Goal: Find specific page/section: Find specific page/section

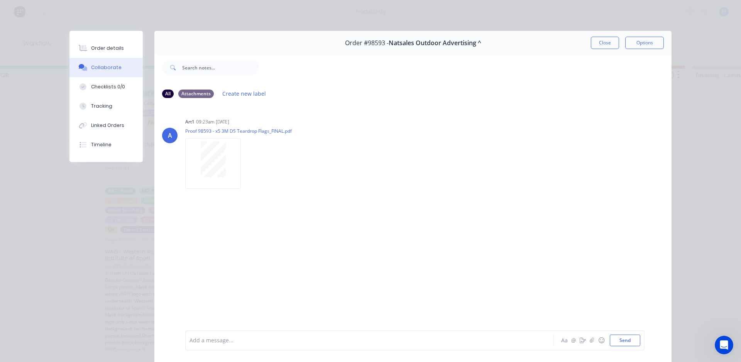
scroll to position [22, 0]
drag, startPoint x: 601, startPoint y: 46, endPoint x: 565, endPoint y: 162, distance: 120.8
click at [601, 46] on button "Close" at bounding box center [605, 43] width 28 height 12
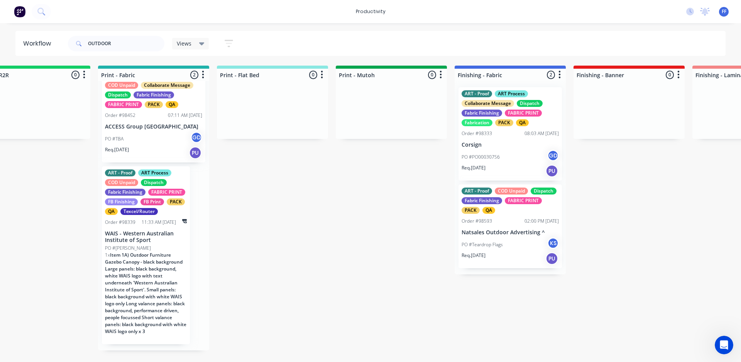
click at [502, 238] on div "PO #Teardrop Flags KS" at bounding box center [510, 244] width 97 height 15
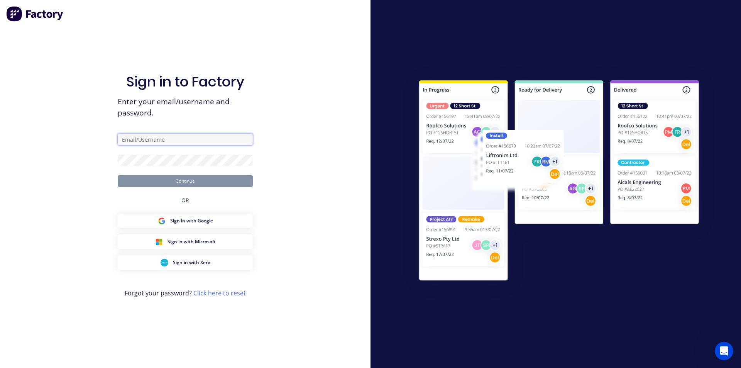
type input "[EMAIL_ADDRESS][DOMAIN_NAME]"
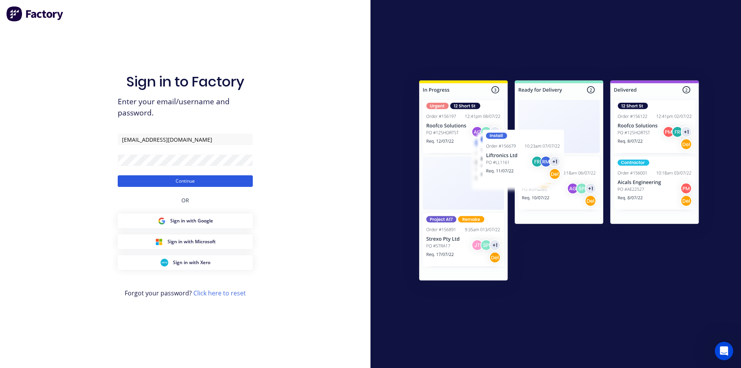
click at [237, 184] on button "Continue" at bounding box center [185, 181] width 135 height 12
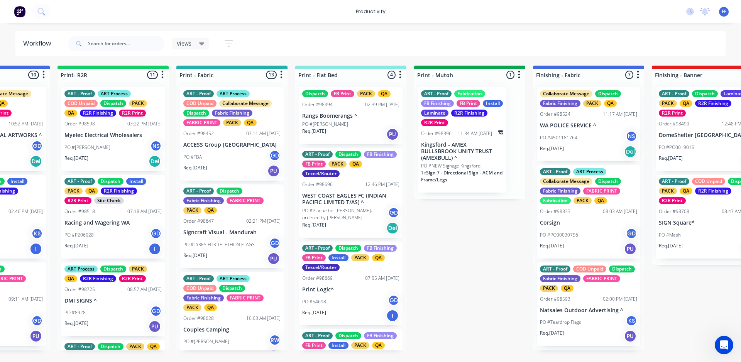
scroll to position [0, 927]
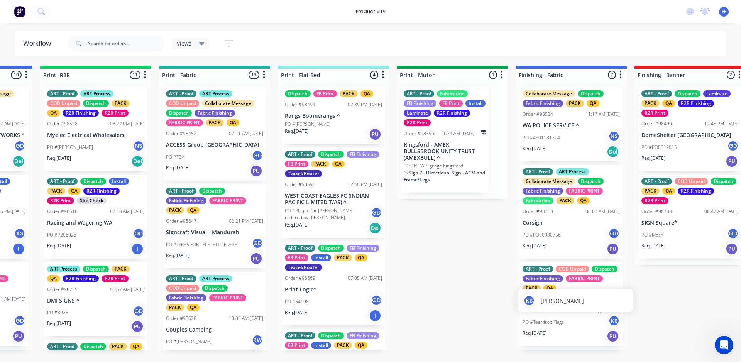
click at [588, 310] on div "KS [PERSON_NAME]" at bounding box center [576, 300] width 116 height 23
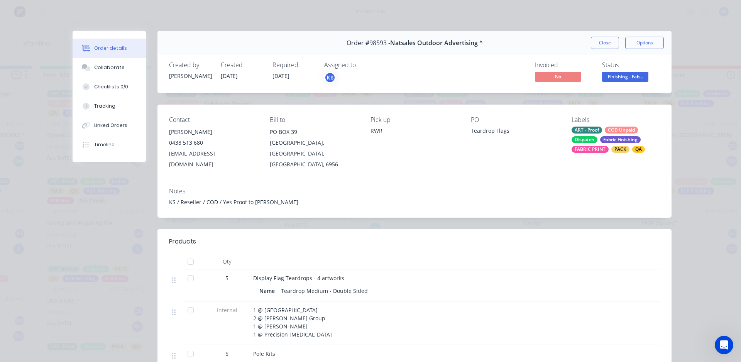
click at [616, 79] on span "Finishing - Fab..." at bounding box center [625, 77] width 46 height 10
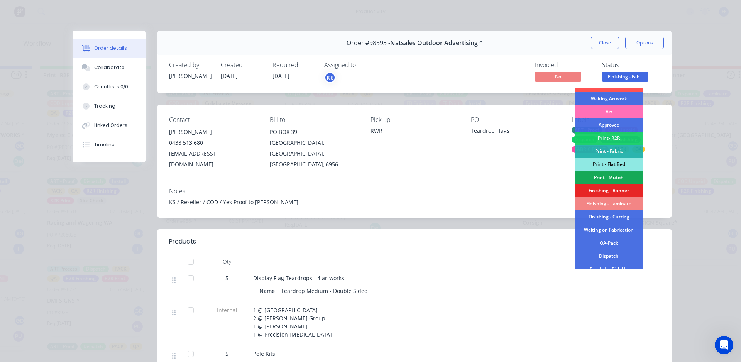
scroll to position [77, 0]
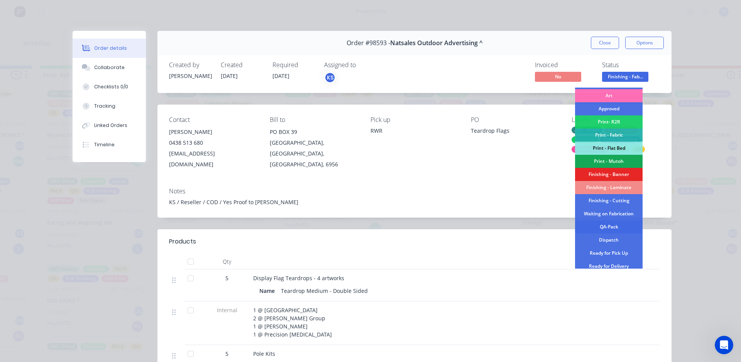
click at [608, 226] on div "QA-Pack" at bounding box center [609, 226] width 68 height 13
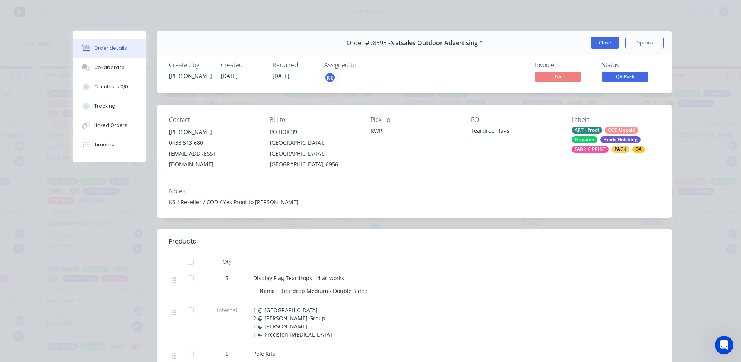
click at [607, 42] on button "Close" at bounding box center [605, 43] width 28 height 12
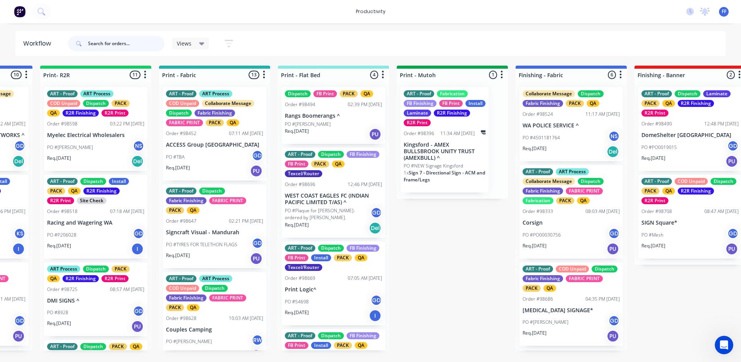
click at [104, 44] on input "text" at bounding box center [126, 43] width 76 height 15
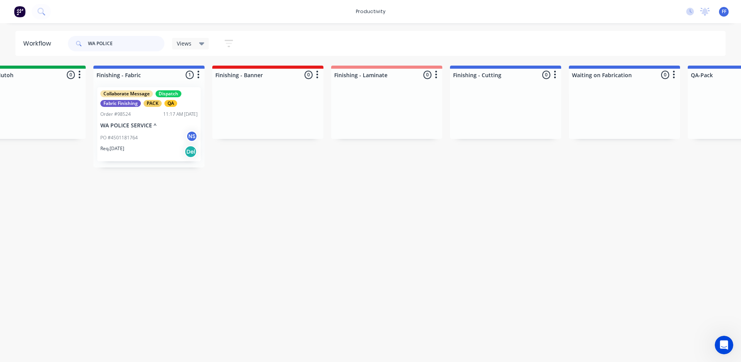
scroll to position [0, 1329]
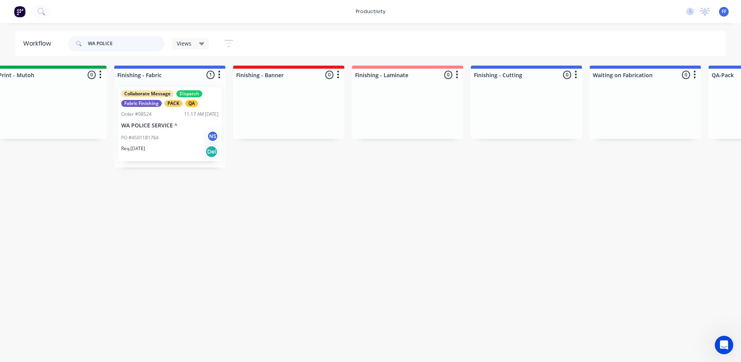
type input "WA POLICE"
click at [152, 142] on div "PO #4501181764 NS" at bounding box center [169, 137] width 97 height 15
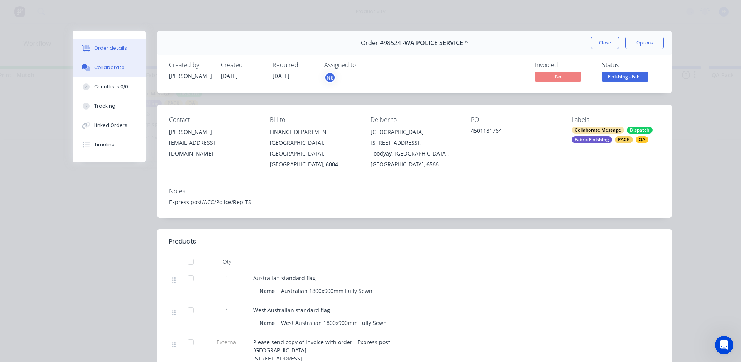
click at [122, 74] on button "Collaborate" at bounding box center [109, 67] width 73 height 19
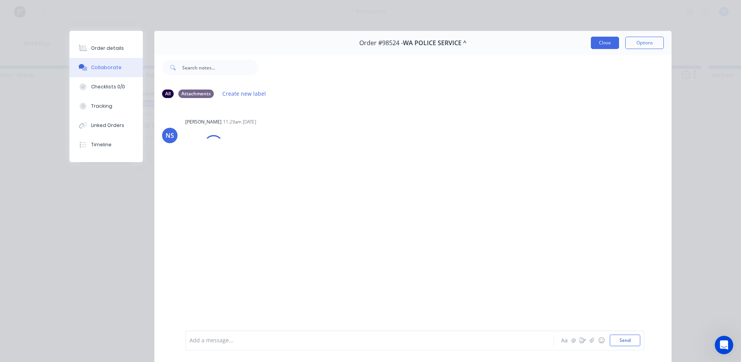
click at [612, 42] on button "Close" at bounding box center [605, 43] width 28 height 12
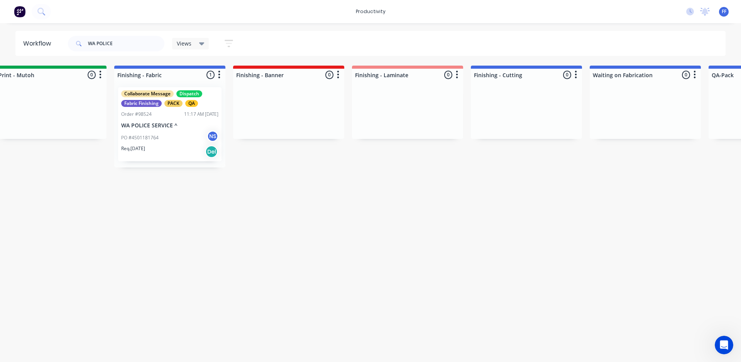
click at [196, 128] on p "WA POLICE SERVICE ^" at bounding box center [169, 125] width 97 height 7
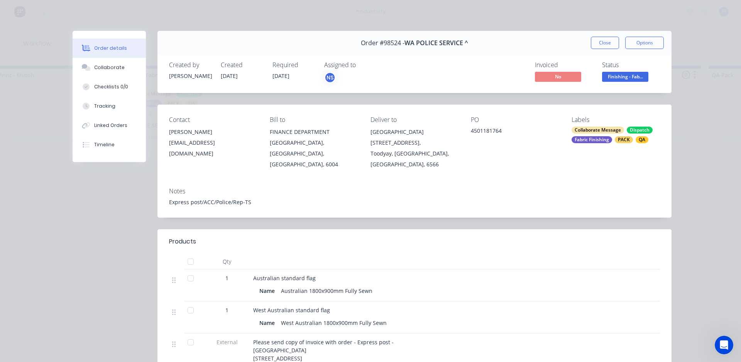
click at [614, 80] on span "Finishing - Fab..." at bounding box center [625, 77] width 46 height 10
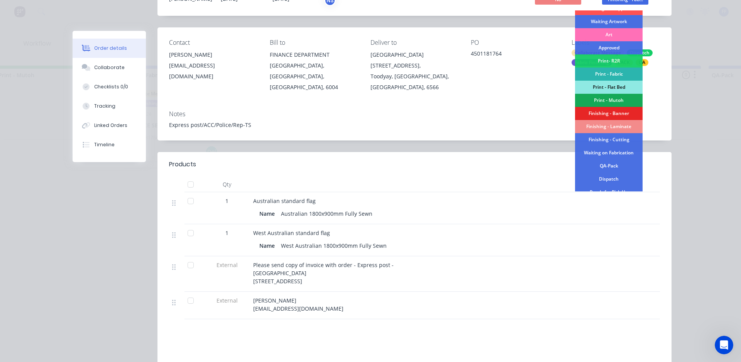
scroll to position [71, 0]
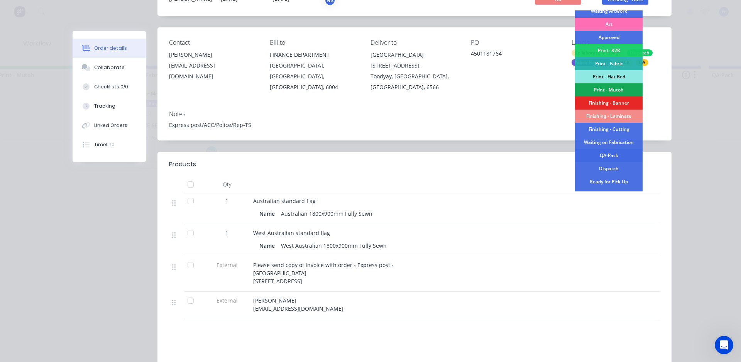
click at [608, 153] on div "QA-Pack" at bounding box center [609, 155] width 68 height 13
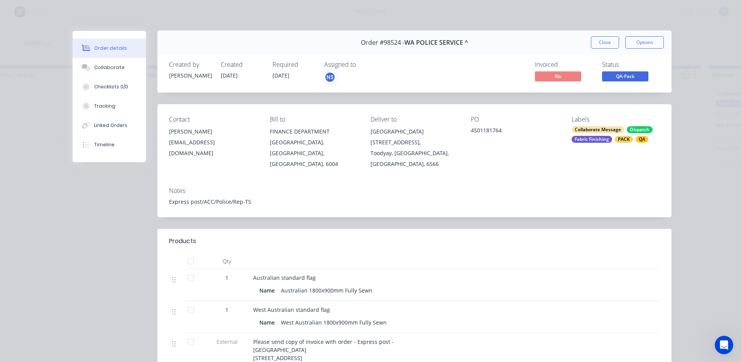
scroll to position [0, 0]
click at [602, 40] on button "Close" at bounding box center [605, 43] width 28 height 12
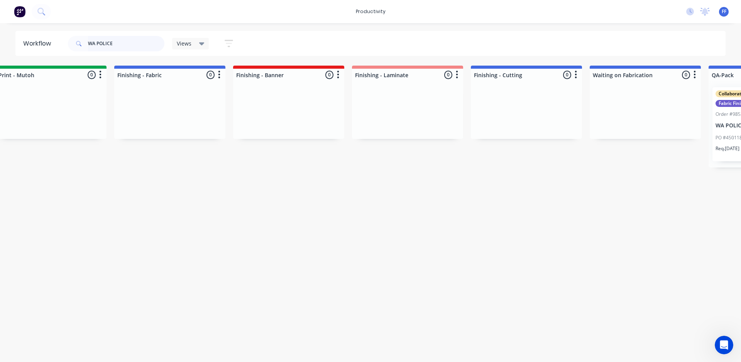
drag, startPoint x: 134, startPoint y: 43, endPoint x: 0, endPoint y: 46, distance: 134.3
click at [0, 47] on div "Workflow WA POLICE Views Save new view None (Default) edit ART DEPT edit Banner…" at bounding box center [370, 43] width 741 height 25
click at [734, 113] on div "Order #98524" at bounding box center [730, 114] width 30 height 7
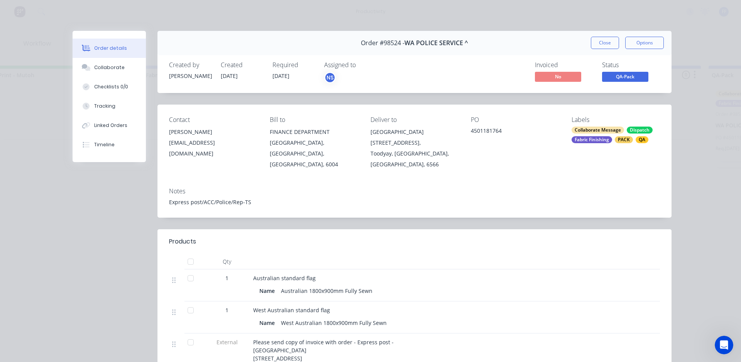
click at [613, 81] on span "QA-Pack" at bounding box center [625, 77] width 46 height 10
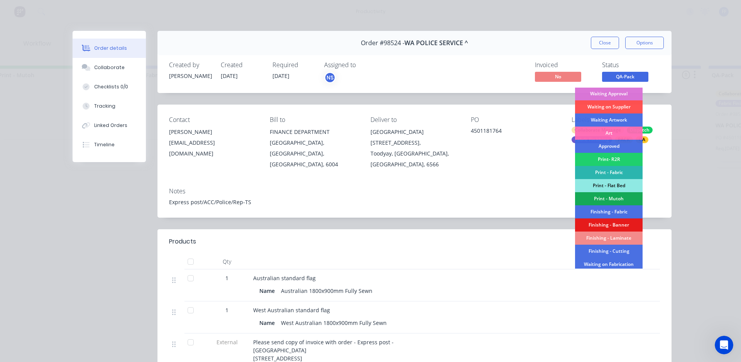
scroll to position [77, 0]
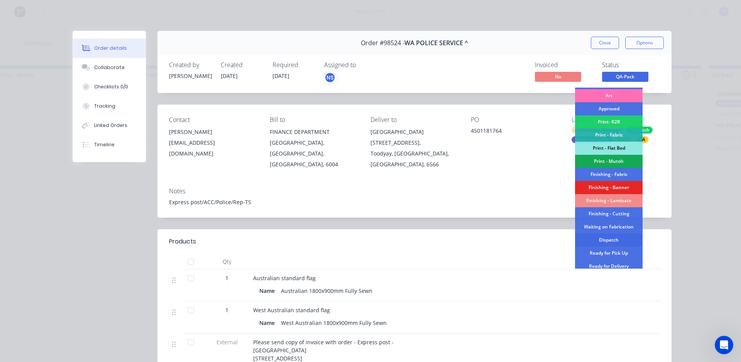
click at [609, 245] on div "Dispatch" at bounding box center [609, 239] width 68 height 13
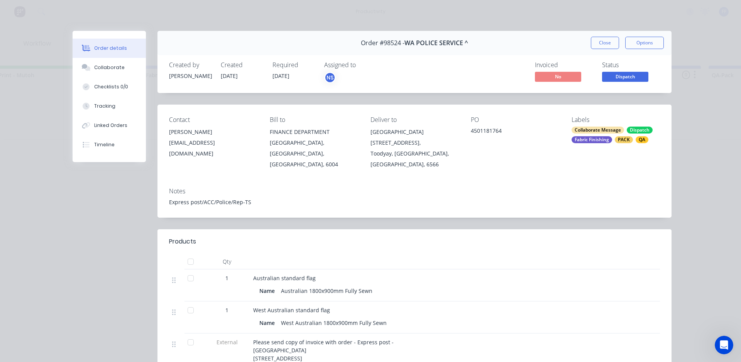
drag, startPoint x: 604, startPoint y: 43, endPoint x: 599, endPoint y: 36, distance: 9.4
click at [605, 44] on button "Close" at bounding box center [605, 43] width 28 height 12
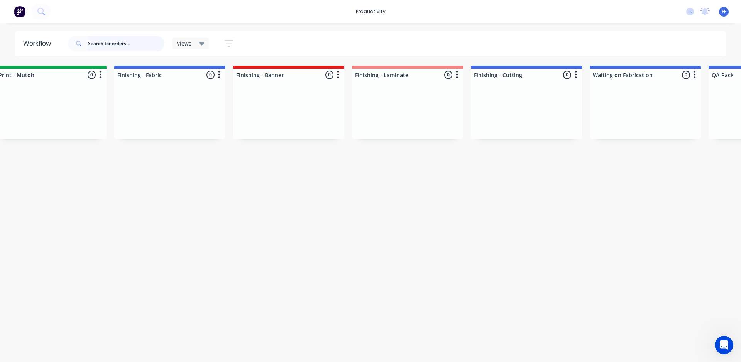
scroll to position [0, 0]
